Goal: Task Accomplishment & Management: Manage account settings

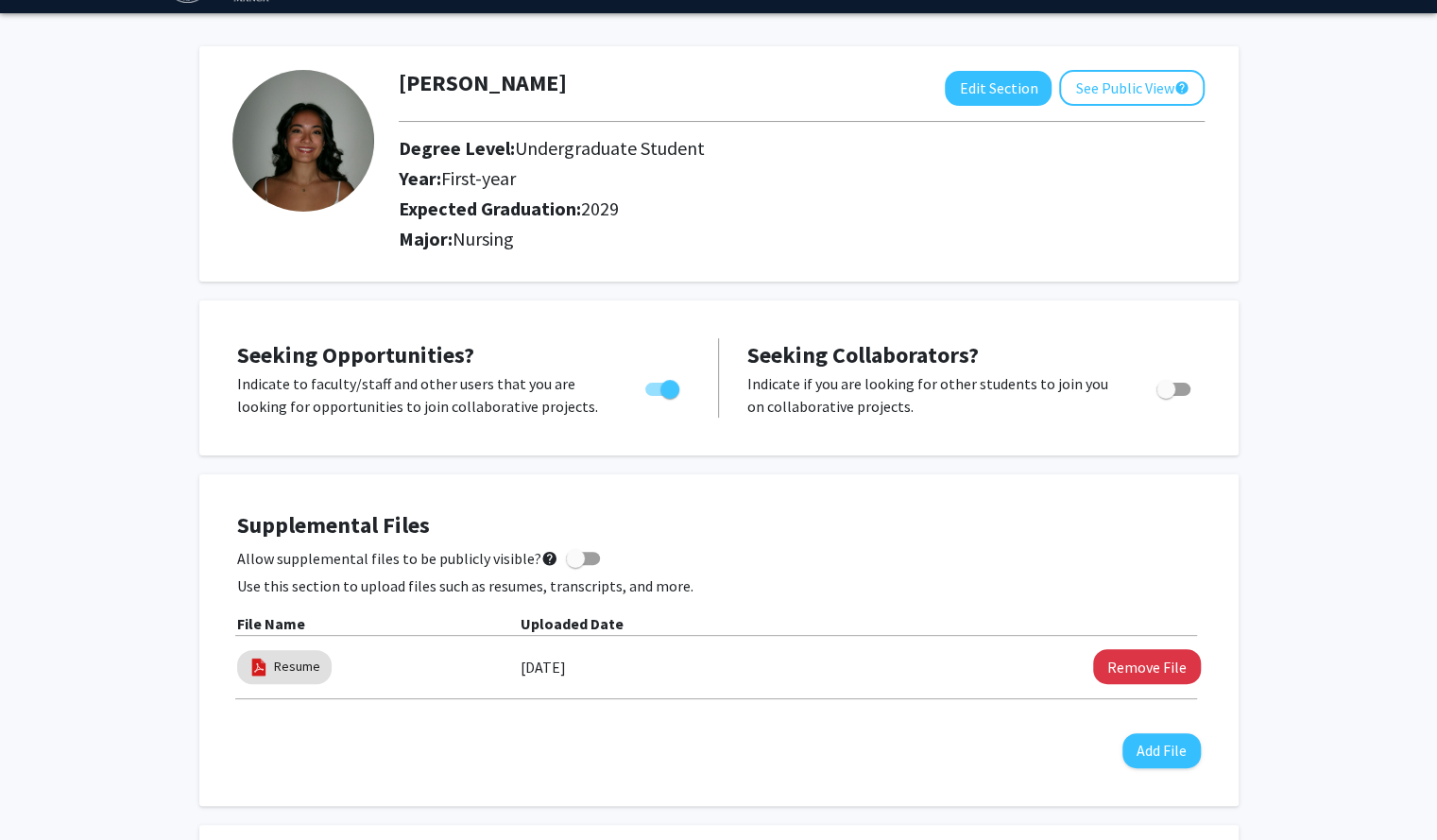
scroll to position [53, 0]
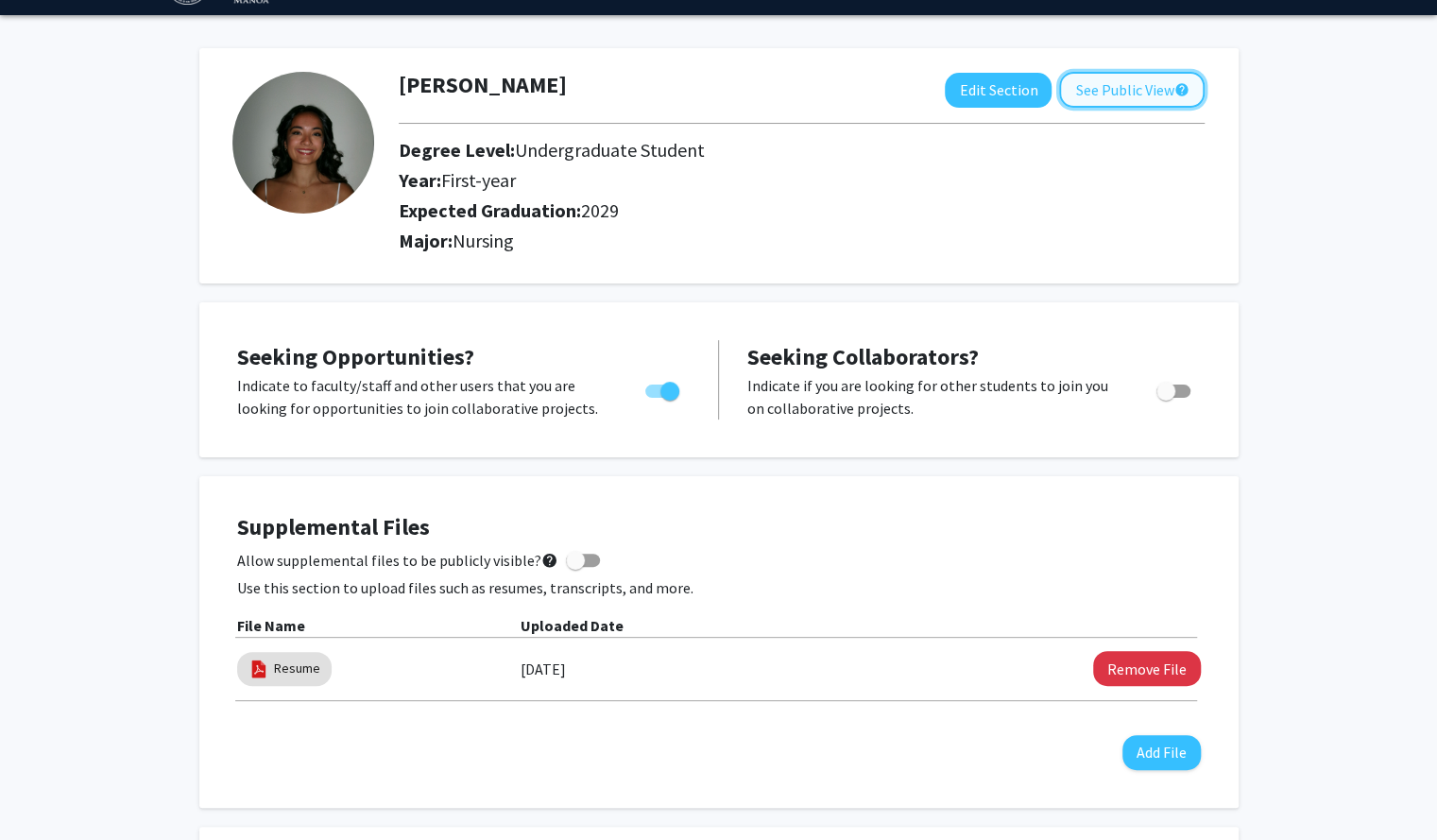
click at [1084, 87] on button "See Public View help" at bounding box center [1132, 89] width 145 height 36
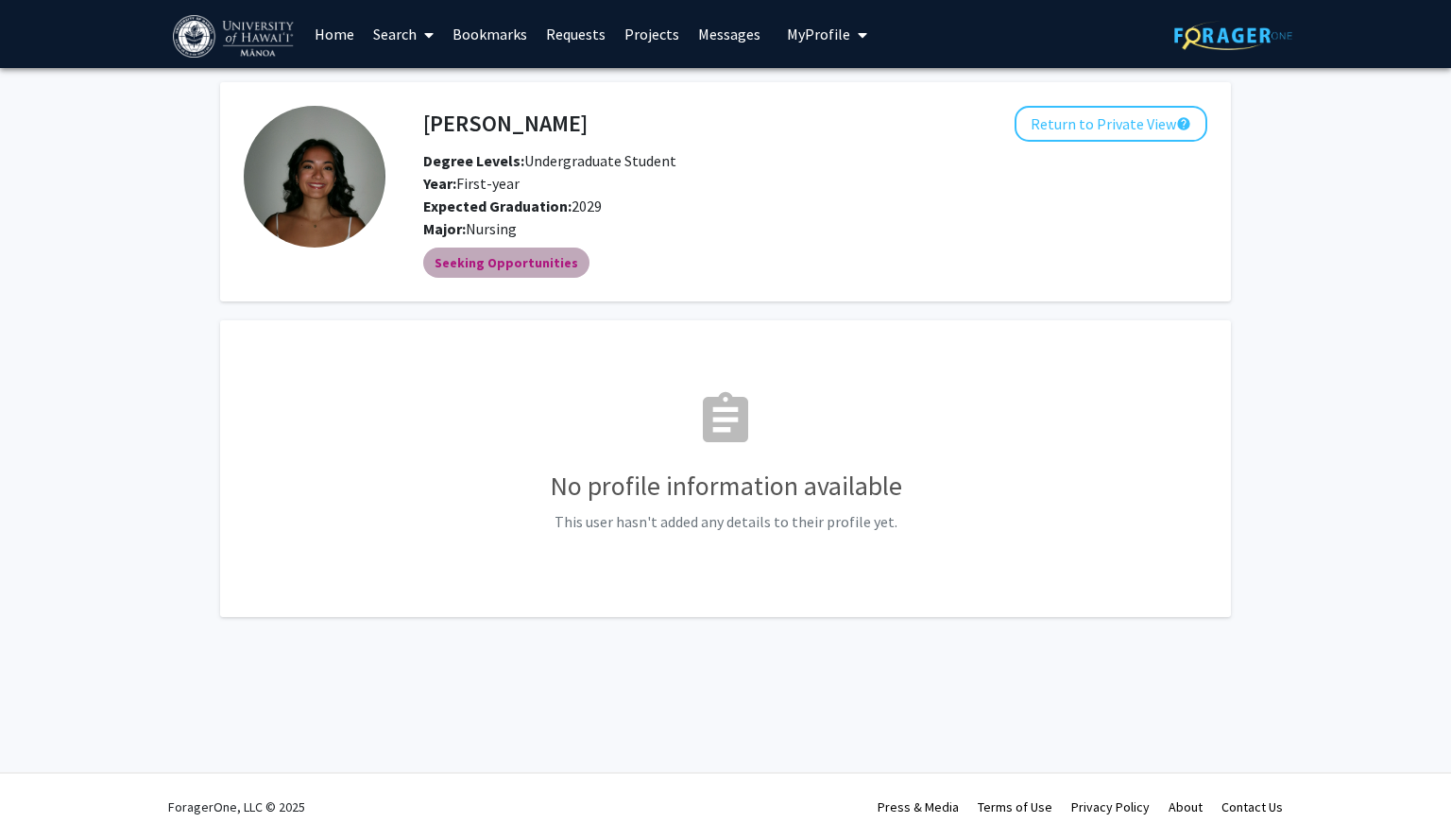
click at [520, 259] on mat-chip "Seeking Opportunities" at bounding box center [506, 262] width 166 height 30
click at [743, 467] on div "assignment No profile information available This user hasn't added any details …" at bounding box center [725, 468] width 964 height 250
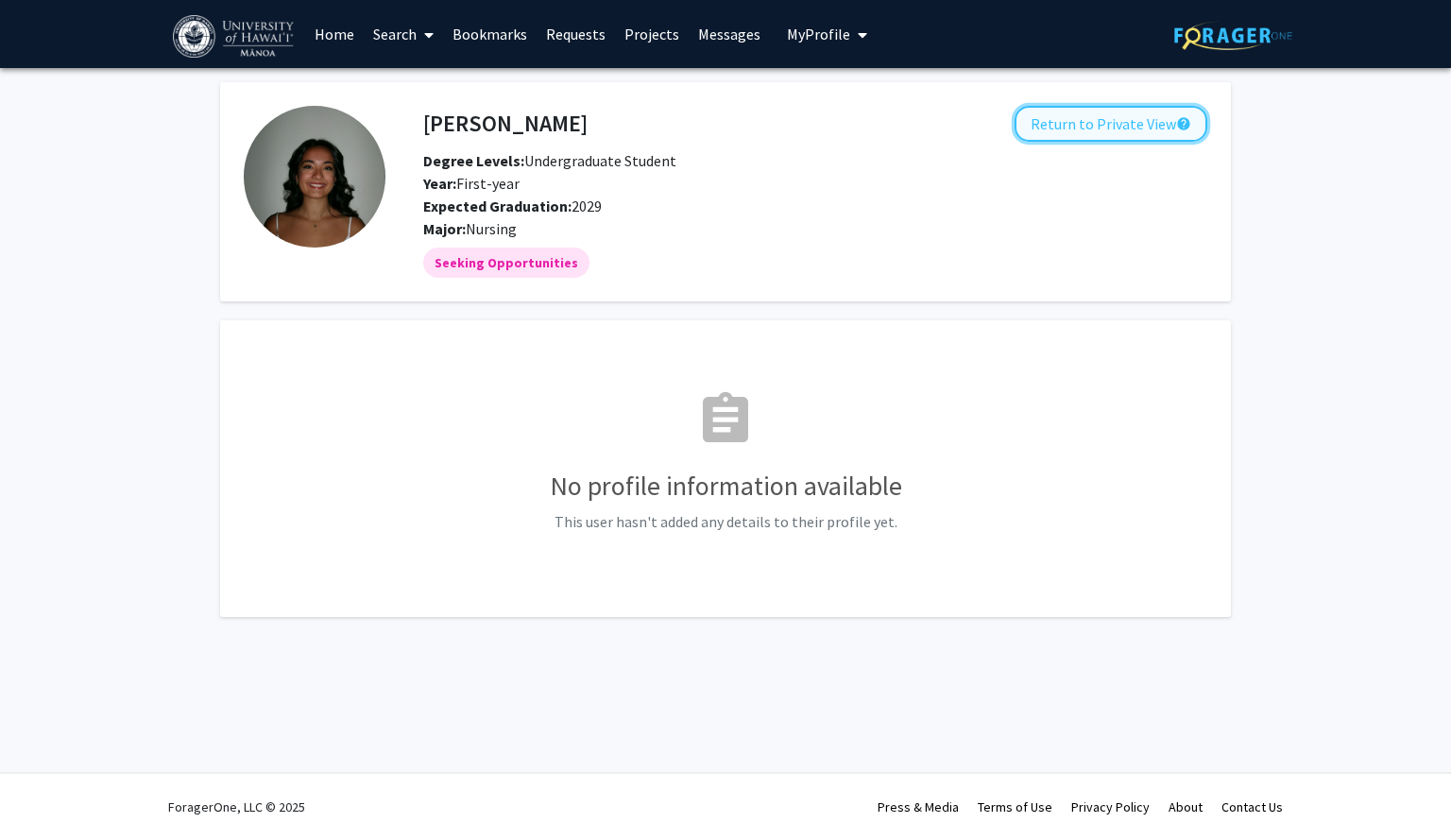
click at [1108, 122] on button "Return to Private View help" at bounding box center [1111, 123] width 193 height 36
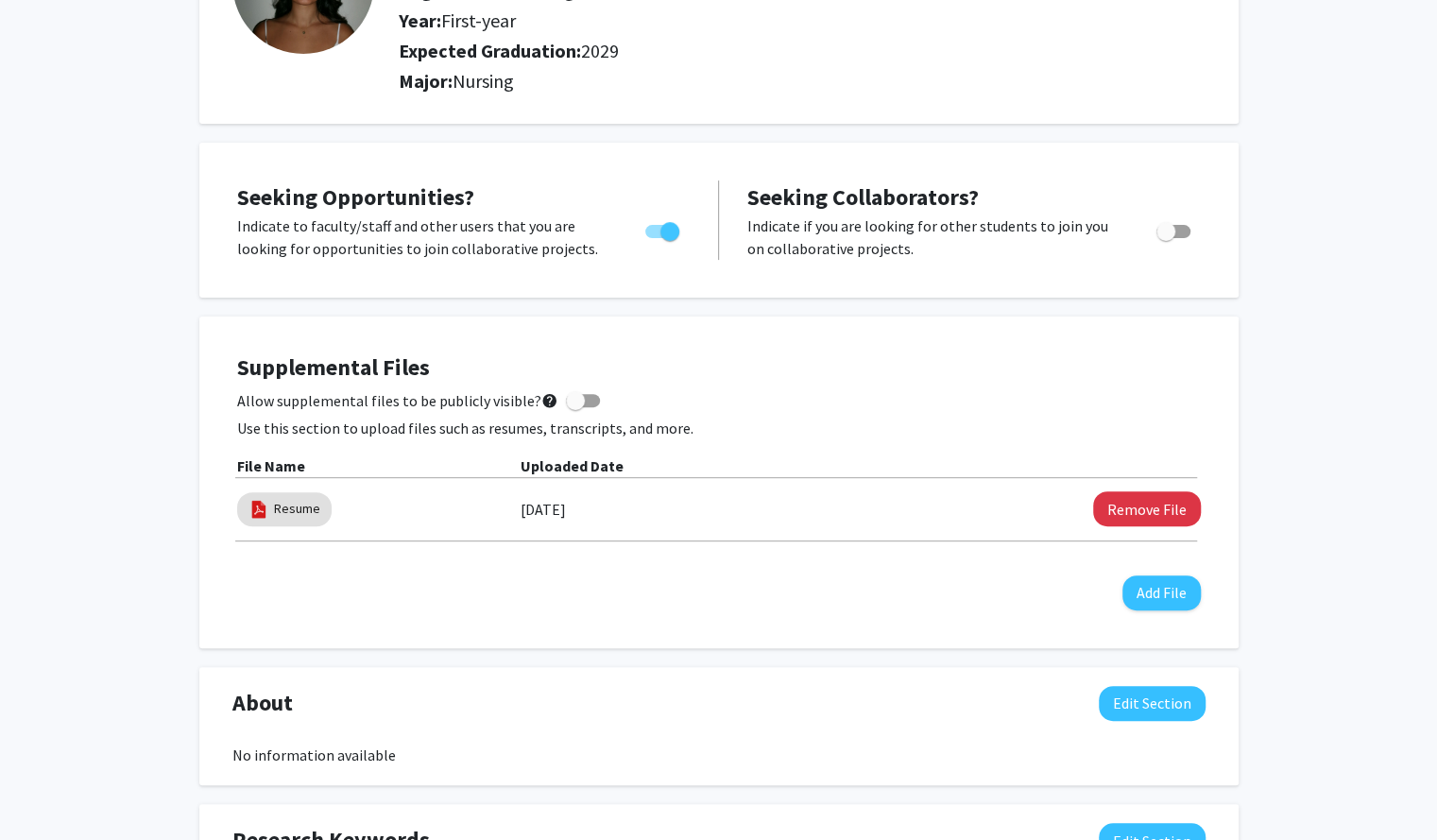
scroll to position [212, 0]
click at [566, 398] on span at bounding box center [575, 401] width 19 height 19
click at [575, 408] on input "Allow supplemental files to be publicly visible? help" at bounding box center [575, 408] width 1 height 1
checkbox input "true"
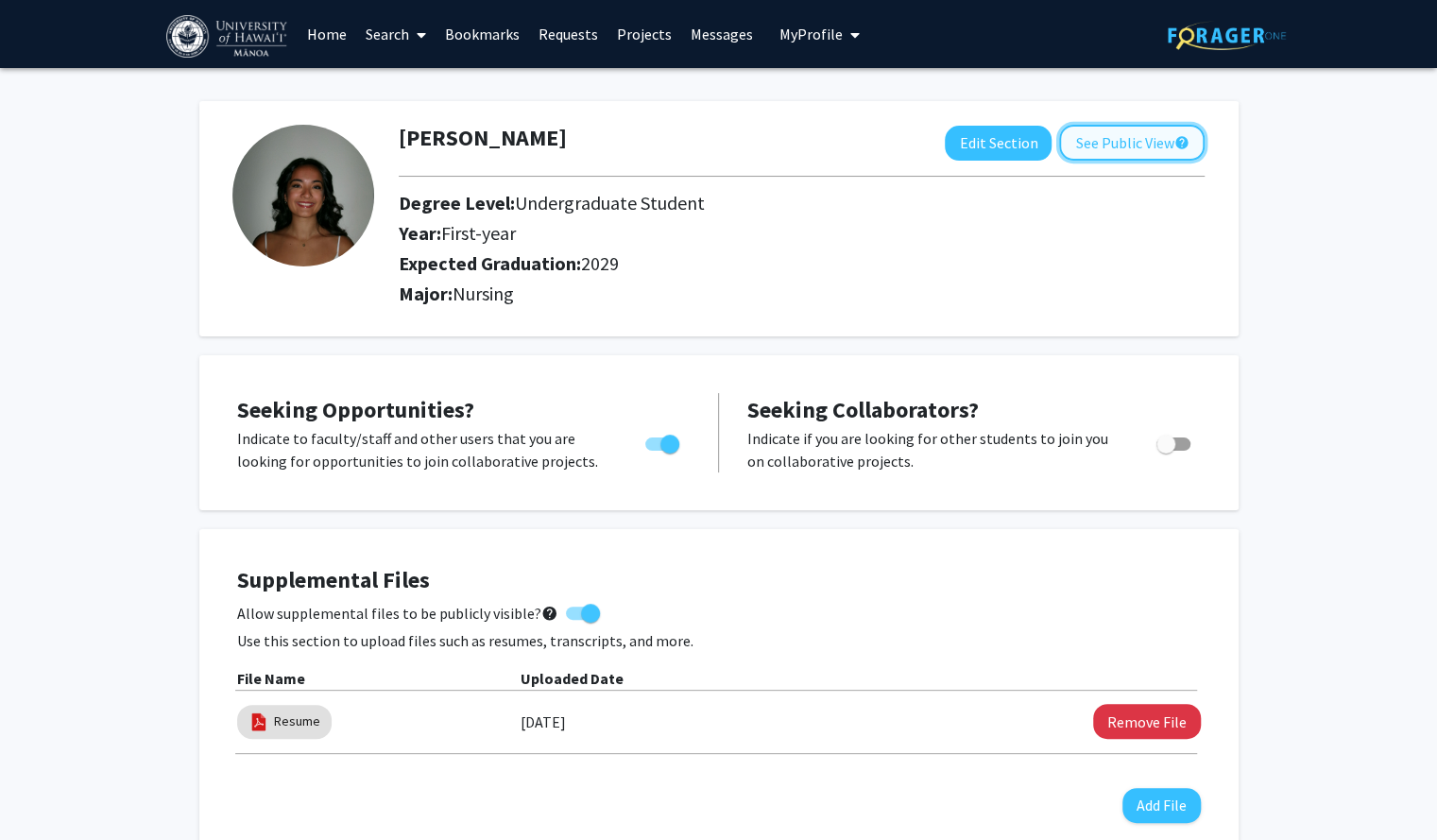
click at [1151, 143] on button "See Public View help" at bounding box center [1132, 142] width 145 height 36
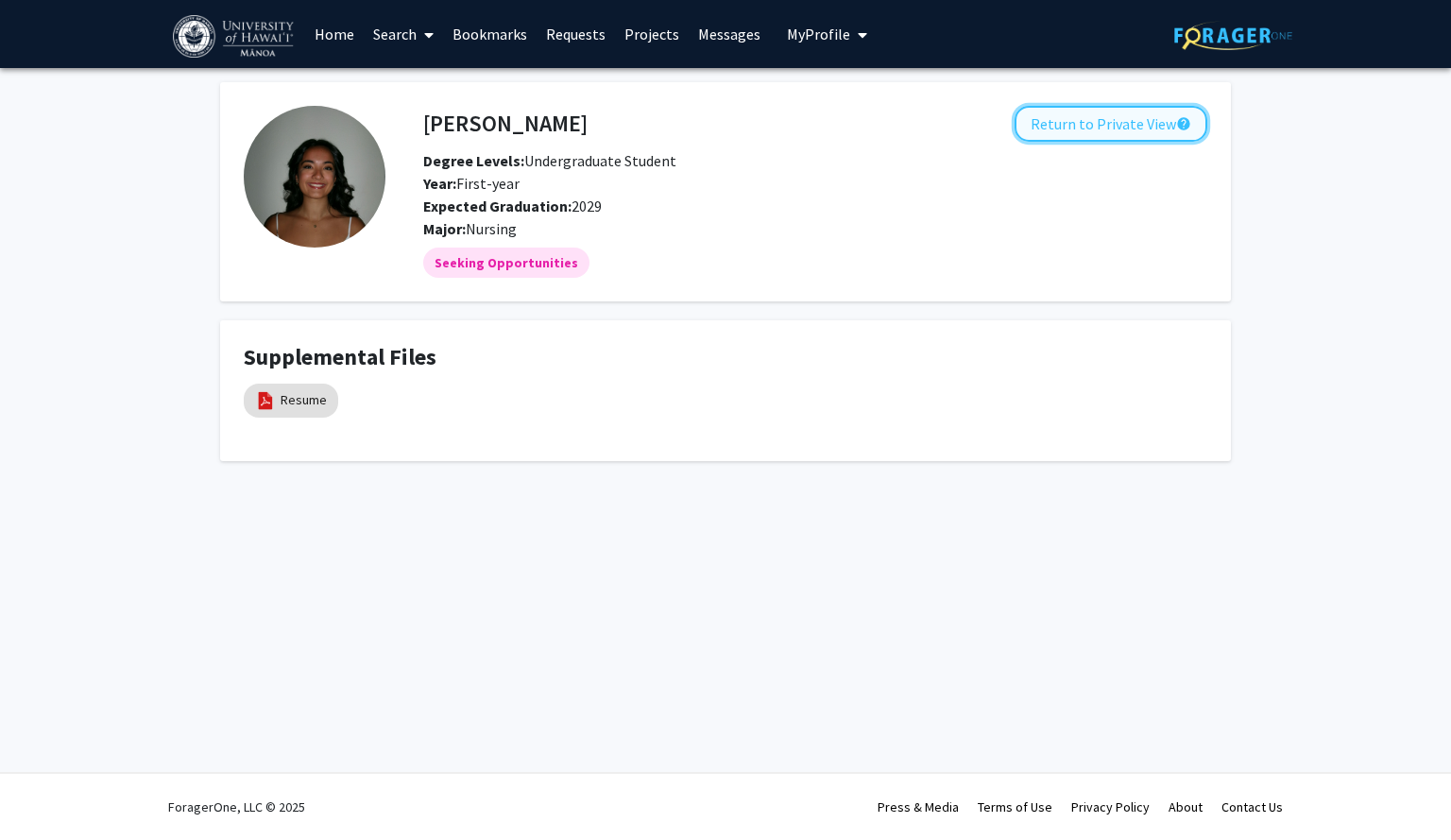
click at [1099, 129] on button "Return to Private View help" at bounding box center [1111, 123] width 193 height 36
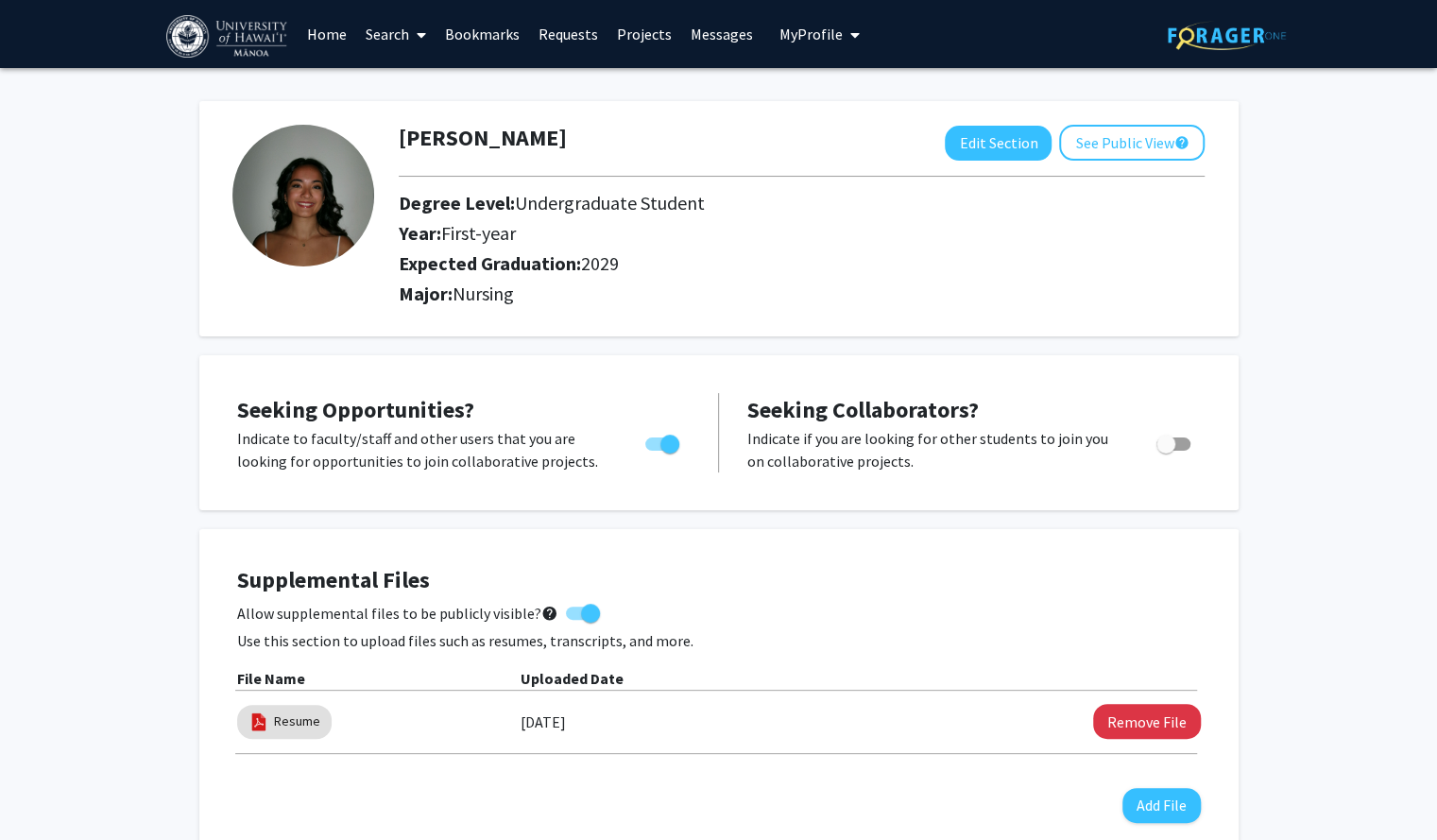
click at [409, 35] on link "Search" at bounding box center [396, 34] width 80 height 67
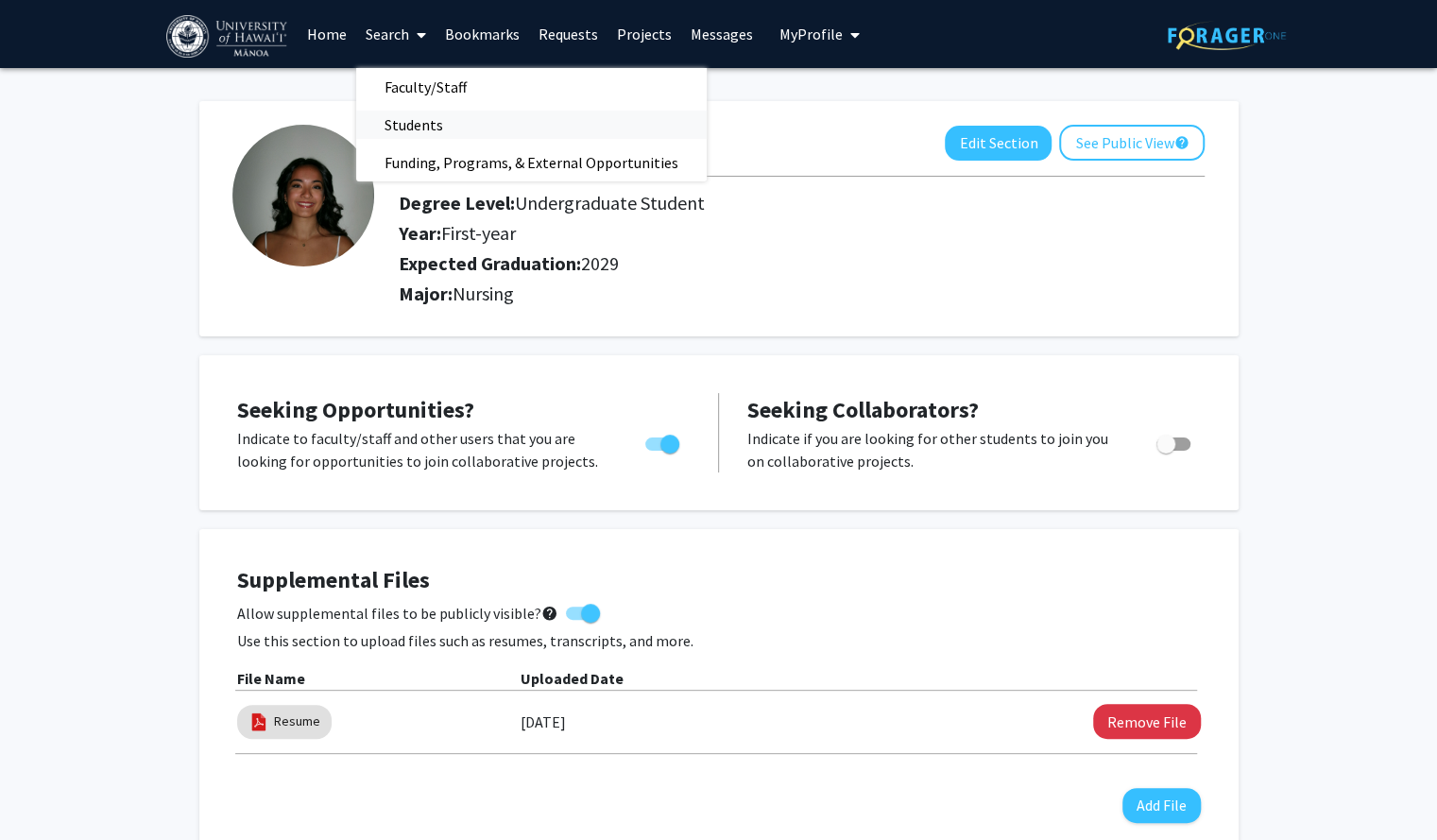
click at [476, 120] on link "Students" at bounding box center [531, 124] width 350 height 29
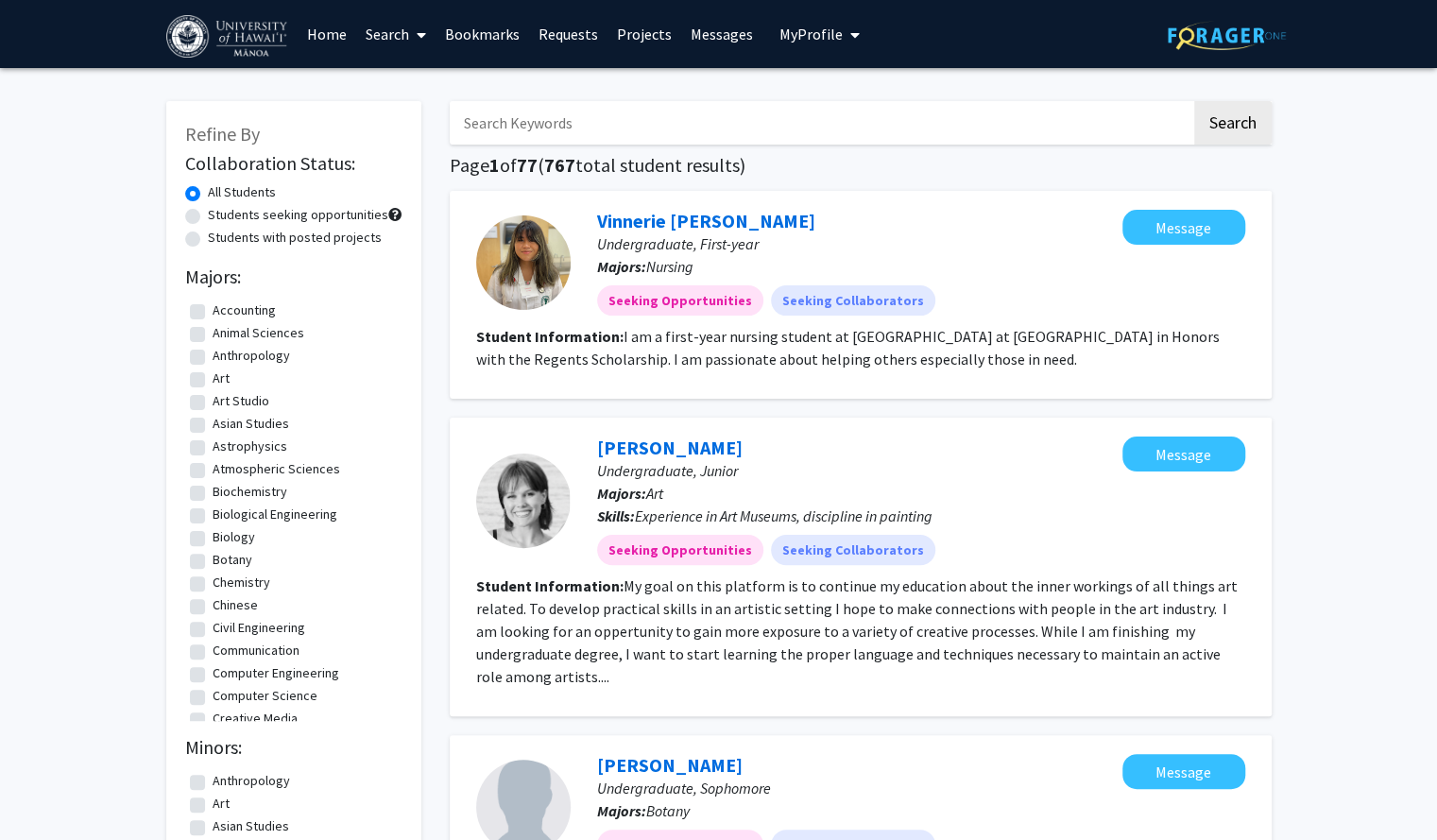
click at [393, 31] on link "Search" at bounding box center [396, 34] width 80 height 67
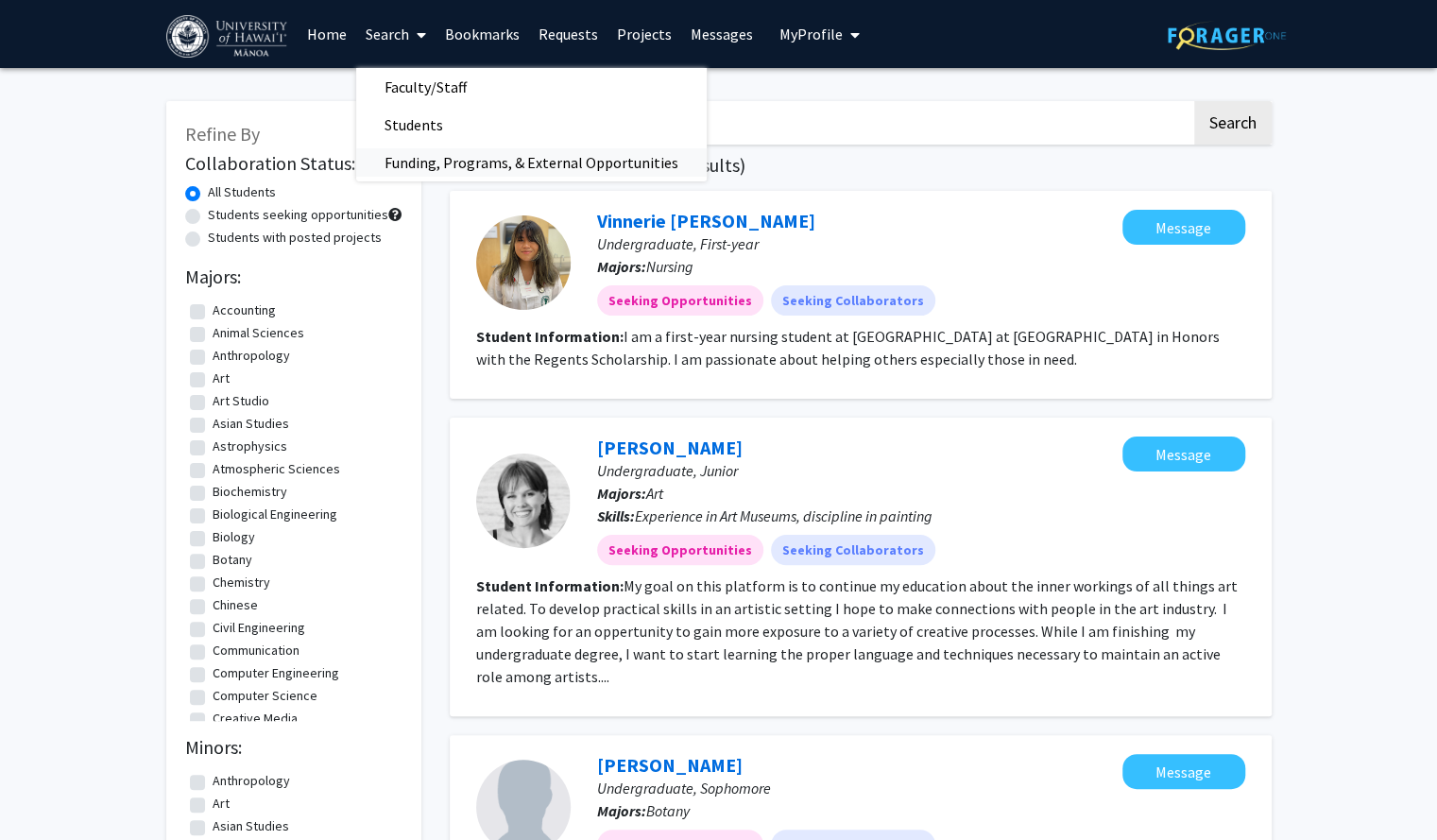
click at [407, 152] on span "Funding, Programs, & External Opportunities" at bounding box center [531, 162] width 350 height 38
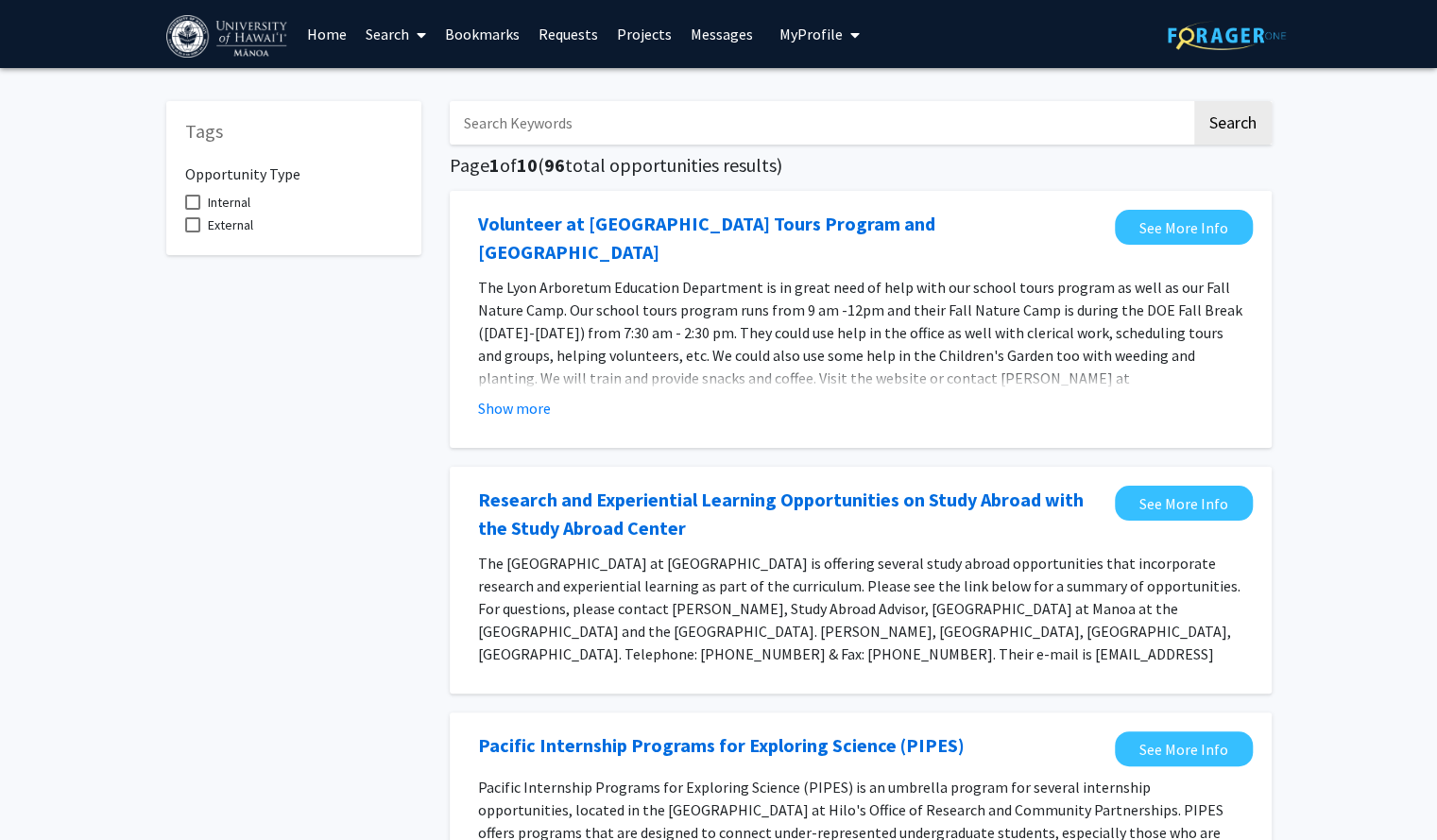
drag, startPoint x: 394, startPoint y: 183, endPoint x: 397, endPoint y: 198, distance: 15.3
click at [397, 198] on div "Opportunity Type Internal External" at bounding box center [293, 193] width 218 height 85
click at [798, 45] on button "My Profile" at bounding box center [819, 34] width 91 height 68
click at [840, 94] on span "[PERSON_NAME]" at bounding box center [897, 87] width 114 height 21
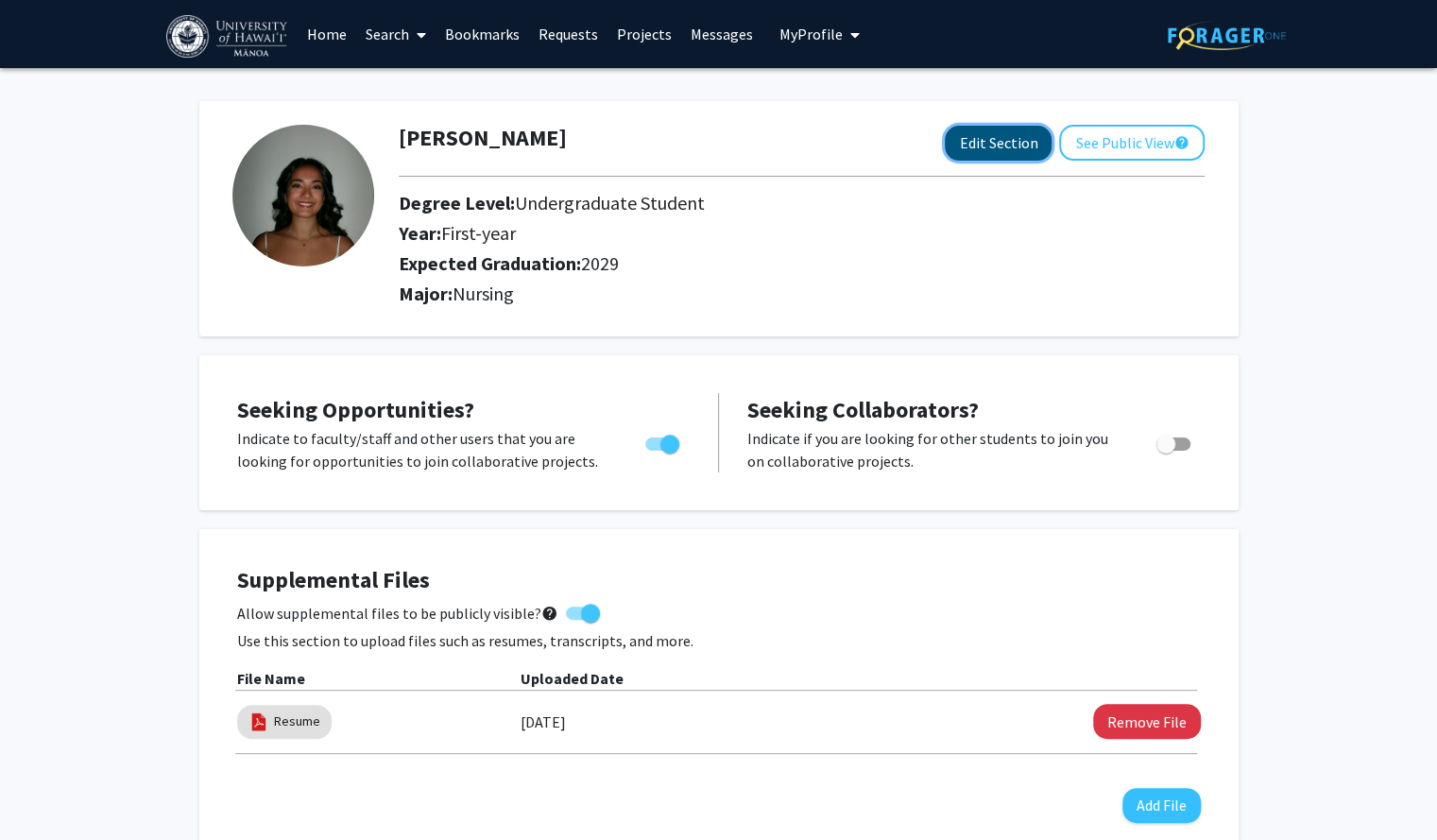
click at [1002, 133] on button "Edit Section" at bounding box center [997, 142] width 106 height 35
select select "first-year"
select select "2029"
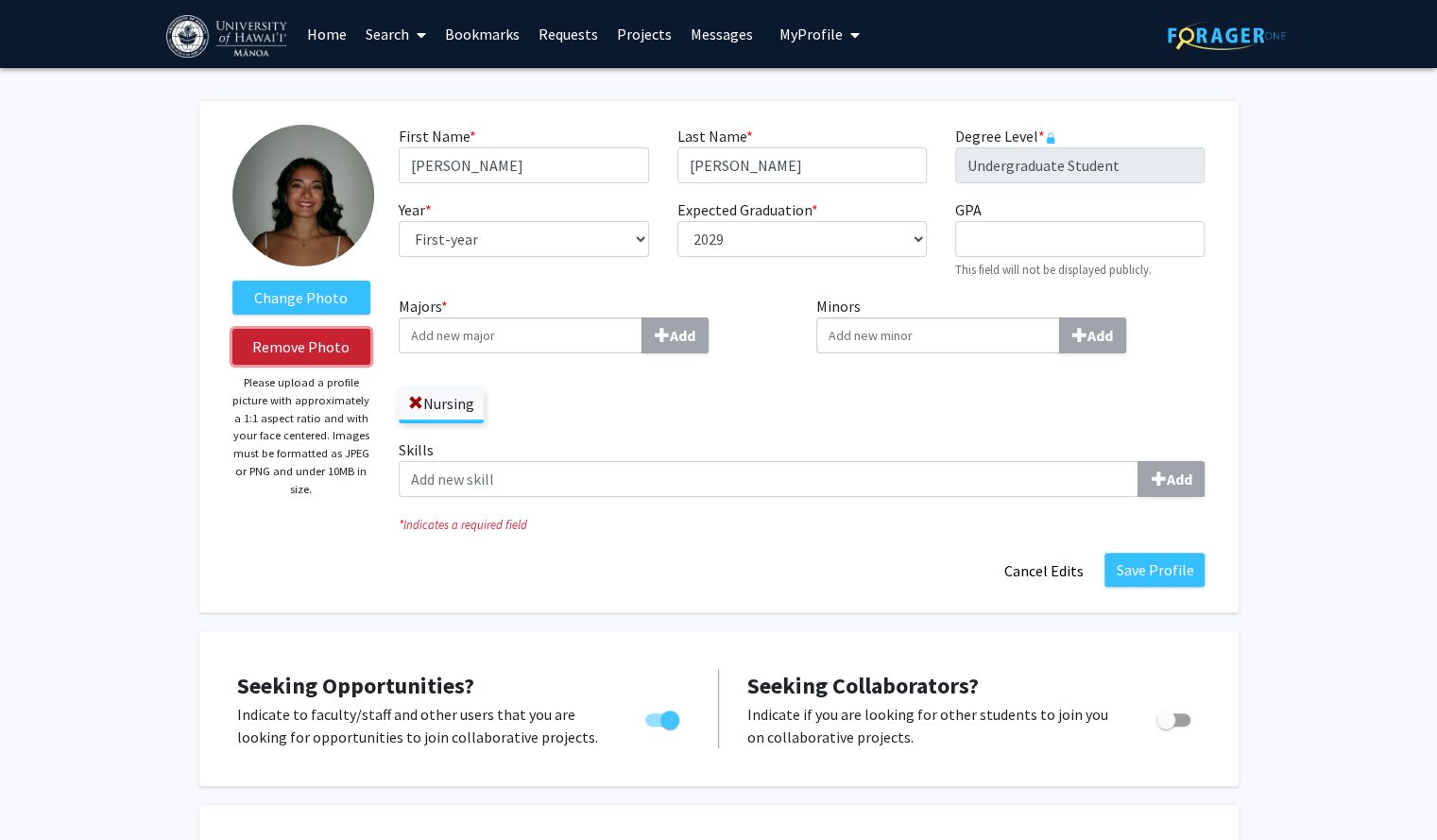
click at [338, 349] on button "Remove Photo" at bounding box center [302, 347] width 139 height 36
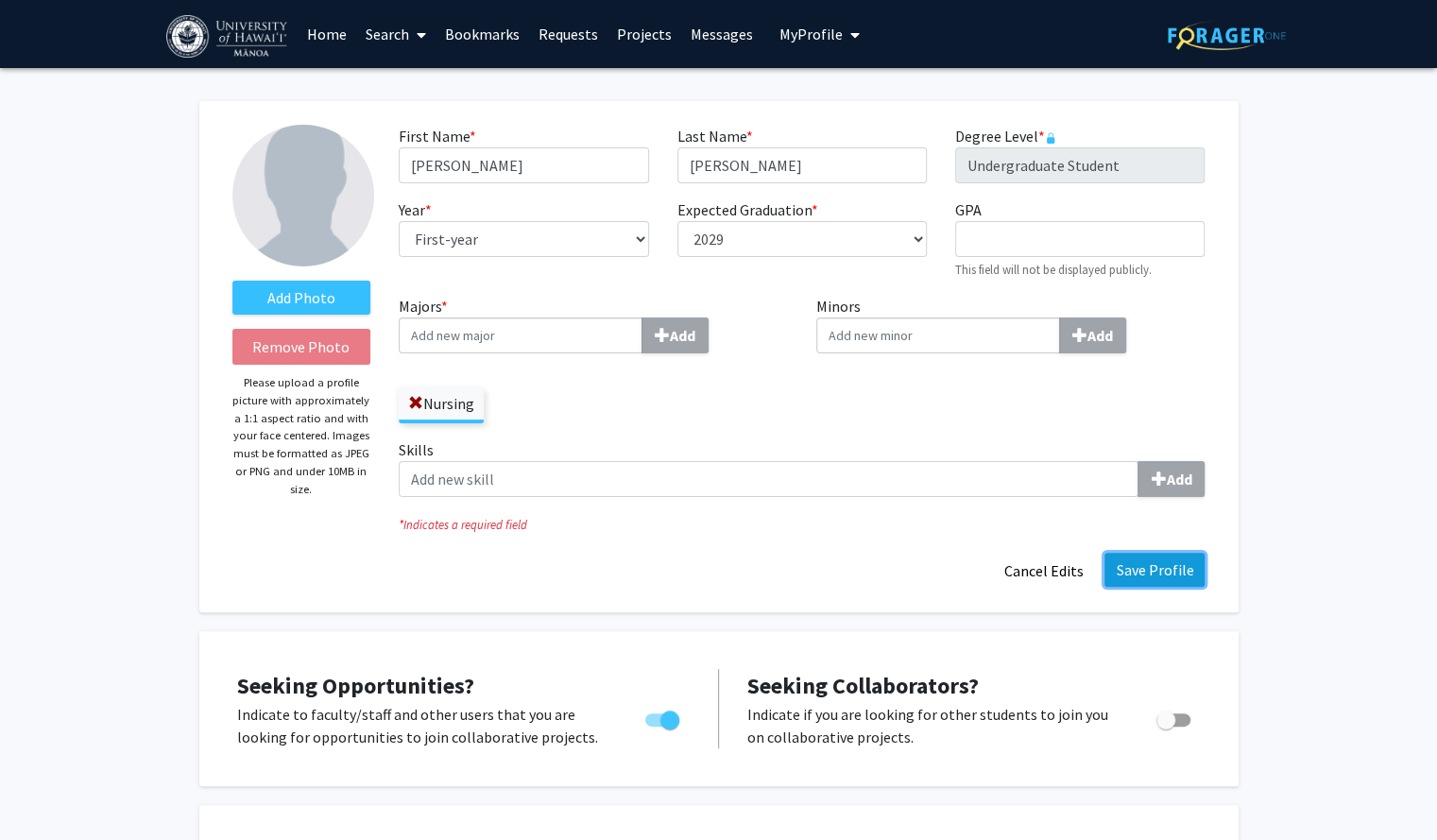
click at [1144, 574] on button "Save Profile" at bounding box center [1155, 570] width 100 height 34
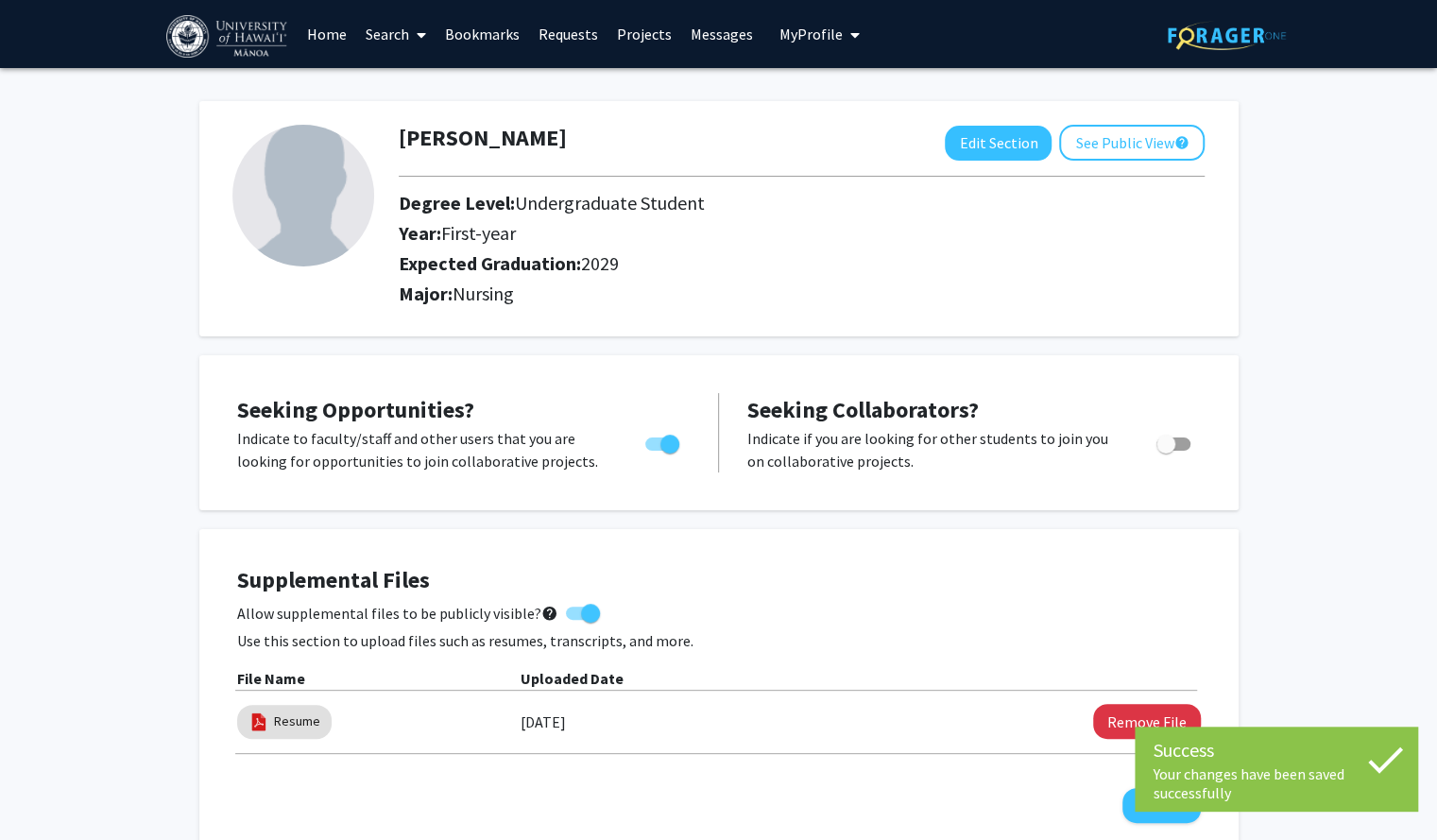
click at [624, 35] on link "Projects" at bounding box center [644, 34] width 74 height 67
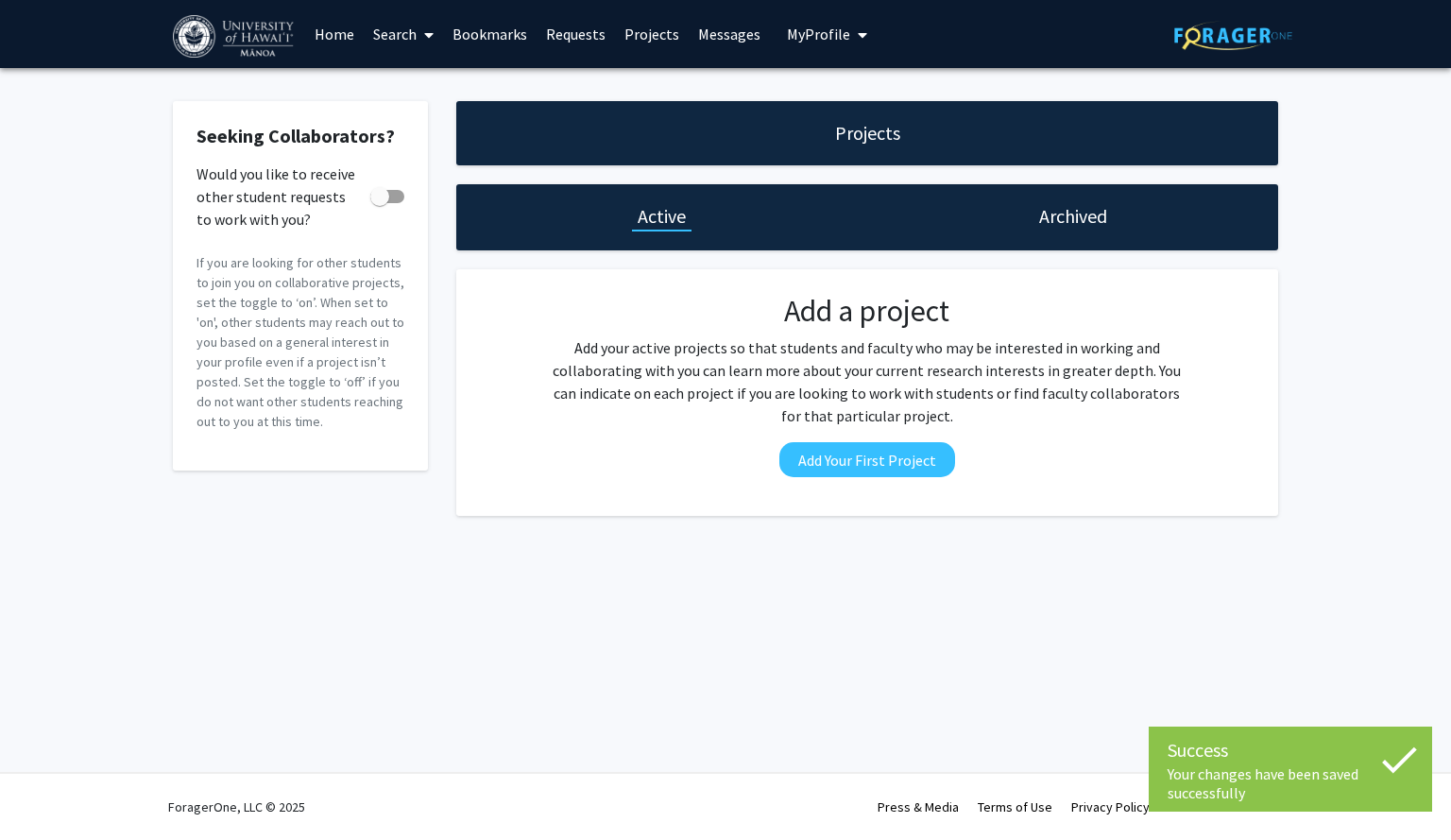
click at [384, 28] on link "Search" at bounding box center [404, 34] width 80 height 67
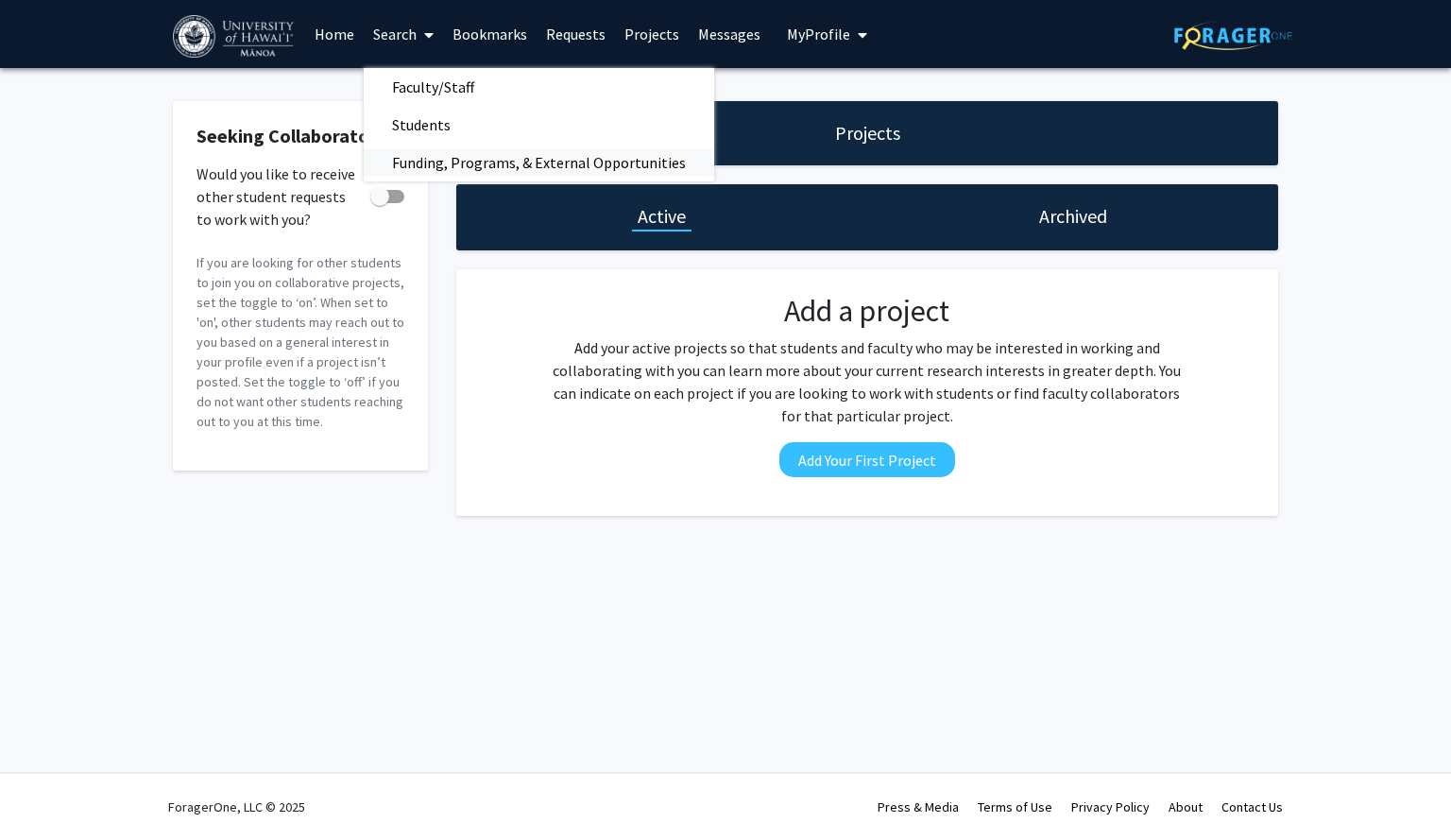
click at [415, 154] on span "Funding, Programs, & External Opportunities" at bounding box center [539, 162] width 350 height 38
